Goal: Register for event/course

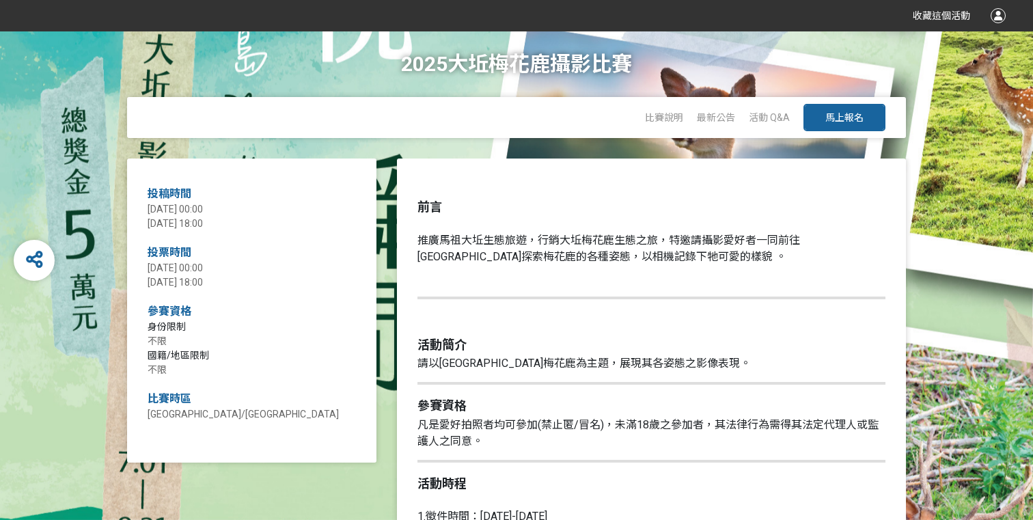
click at [857, 116] on span "馬上報名" at bounding box center [844, 117] width 38 height 11
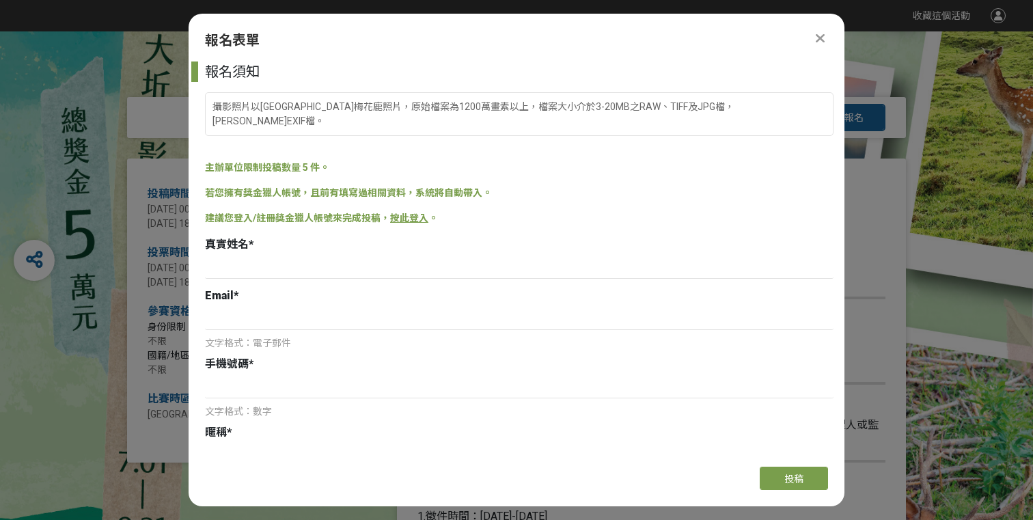
scroll to position [454, 0]
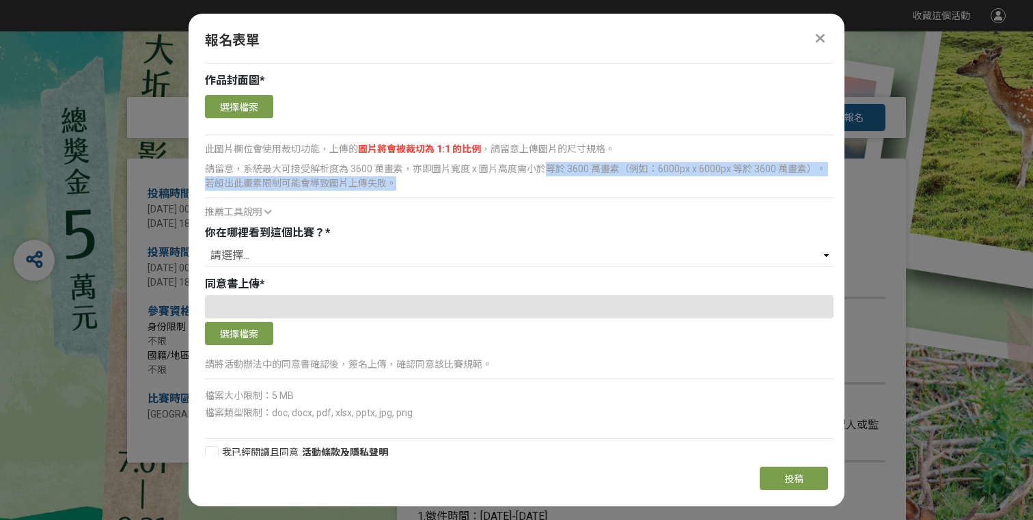
drag, startPoint x: 543, startPoint y: 150, endPoint x: 668, endPoint y: 171, distance: 126.8
click at [668, 170] on div "請留意，系統最大可接受解析度為 3600 萬畫素，亦即圖片寬度 x 圖片高度需小於等於 3600 萬畫素（例如：6000px x 6000px 等於 3600…" at bounding box center [519, 176] width 629 height 29
click at [668, 171] on div "請留意，系統最大可接受解析度為 3600 萬畫素，亦即圖片寬度 x 圖片高度需小於等於 3600 萬畫素（例如：6000px x 6000px 等於 3600…" at bounding box center [519, 176] width 629 height 29
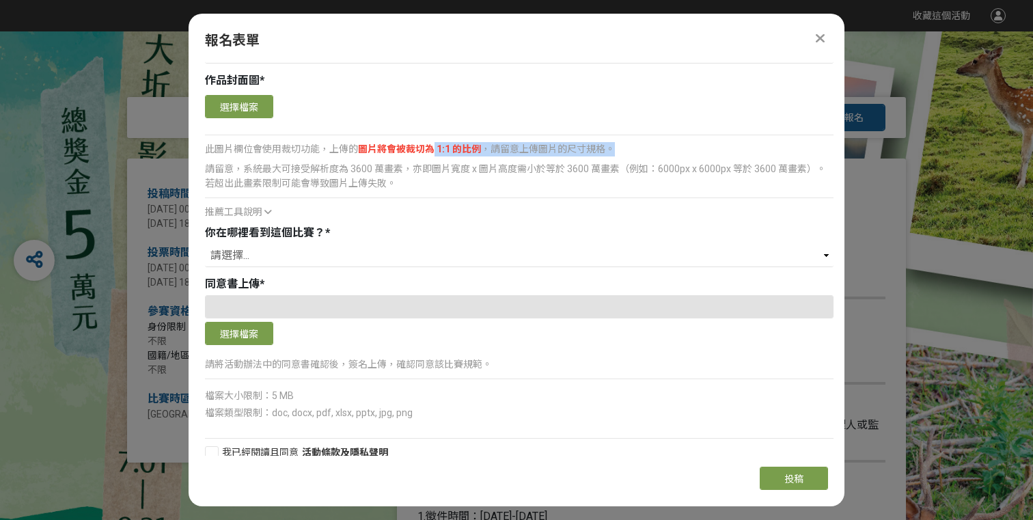
drag, startPoint x: 434, startPoint y: 133, endPoint x: 575, endPoint y: 143, distance: 141.8
click at [575, 143] on div "確認上傳 取消 旋轉圖片 選擇檔案 此圖片欄位會使用裁切功能，上傳的 圖片將會被裁切為 1:1 的比例 ，請留意上傳圖片的尺寸規格。 請留意，系統最大可接受解…" at bounding box center [519, 156] width 629 height 128
click at [329, 276] on div "同意書上傳 *" at bounding box center [519, 284] width 629 height 16
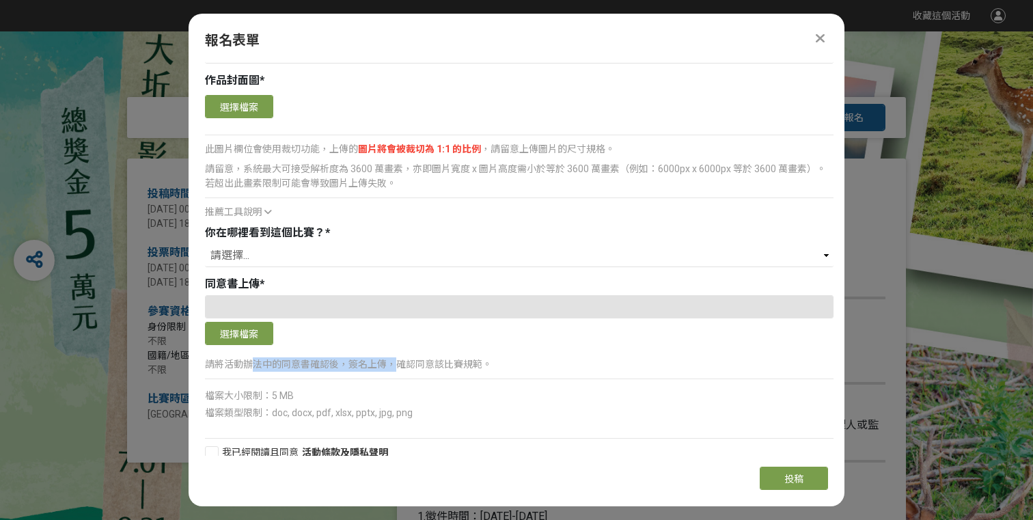
drag, startPoint x: 256, startPoint y: 349, endPoint x: 398, endPoint y: 347, distance: 141.4
click at [398, 357] on p "請將活動辦法中的同意書確認後，簽名上傳，確認同意該比賽規範。" at bounding box center [519, 364] width 629 height 14
drag, startPoint x: 476, startPoint y: 355, endPoint x: 366, endPoint y: 357, distance: 109.3
click at [366, 357] on div "請將活動辦法中的同意書確認後，簽名上傳，確認同意該比賽規範。" at bounding box center [519, 370] width 629 height 31
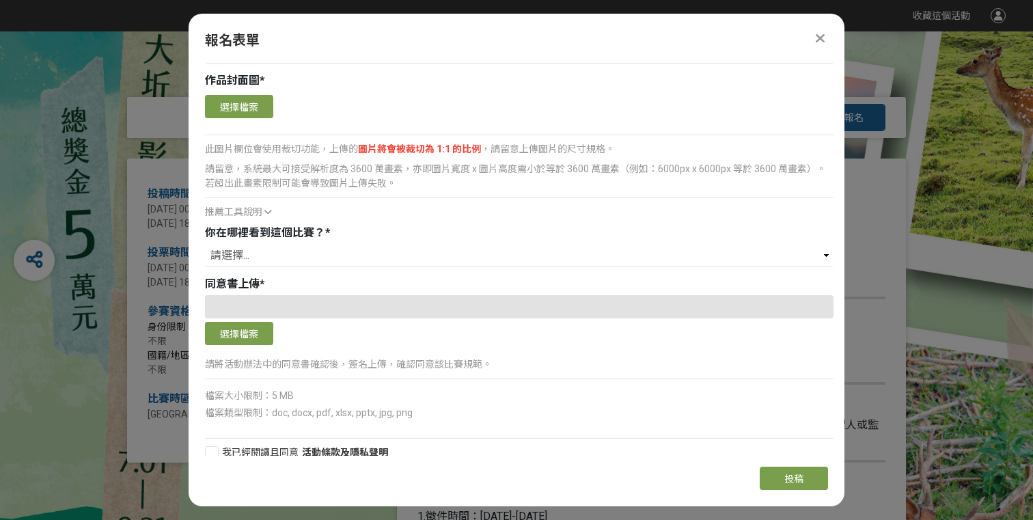
click at [366, 357] on div "請將活動辦法中的同意書確認後，簽名上傳，確認同意該比賽規範。" at bounding box center [519, 370] width 629 height 31
drag, startPoint x: 393, startPoint y: 348, endPoint x: 498, endPoint y: 351, distance: 105.3
click at [498, 357] on p "請將活動辦法中的同意書確認後，簽名上傳，確認同意該比賽規範。" at bounding box center [519, 364] width 629 height 14
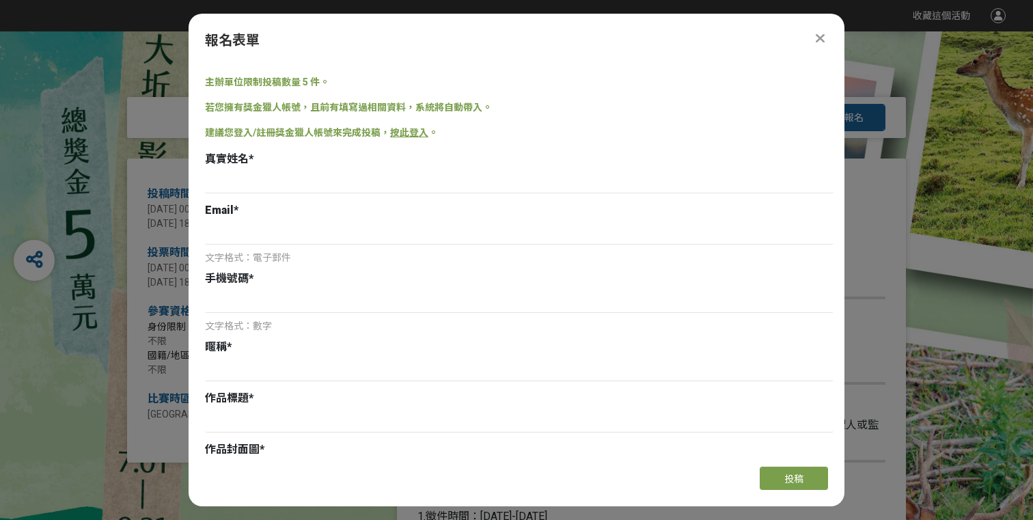
scroll to position [85, 0]
